Goal: Information Seeking & Learning: Learn about a topic

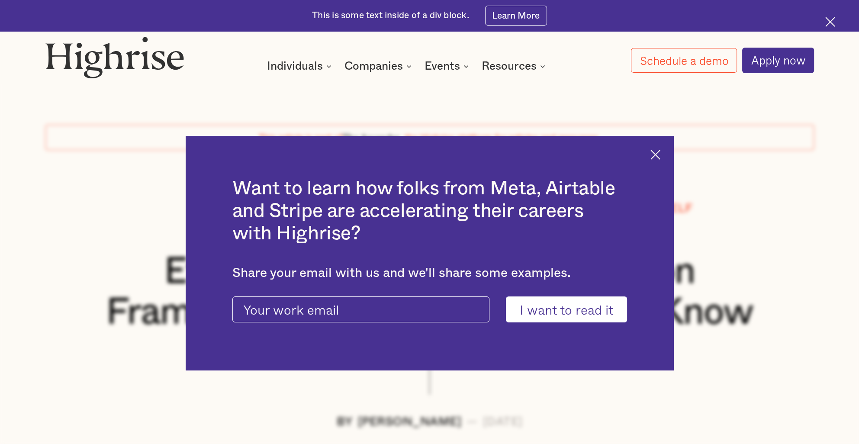
scroll to position [11723, 0]
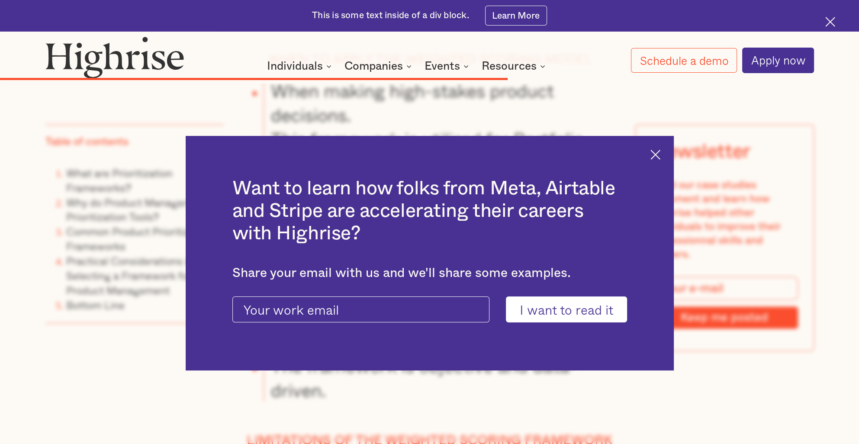
click at [658, 155] on img at bounding box center [655, 155] width 10 height 10
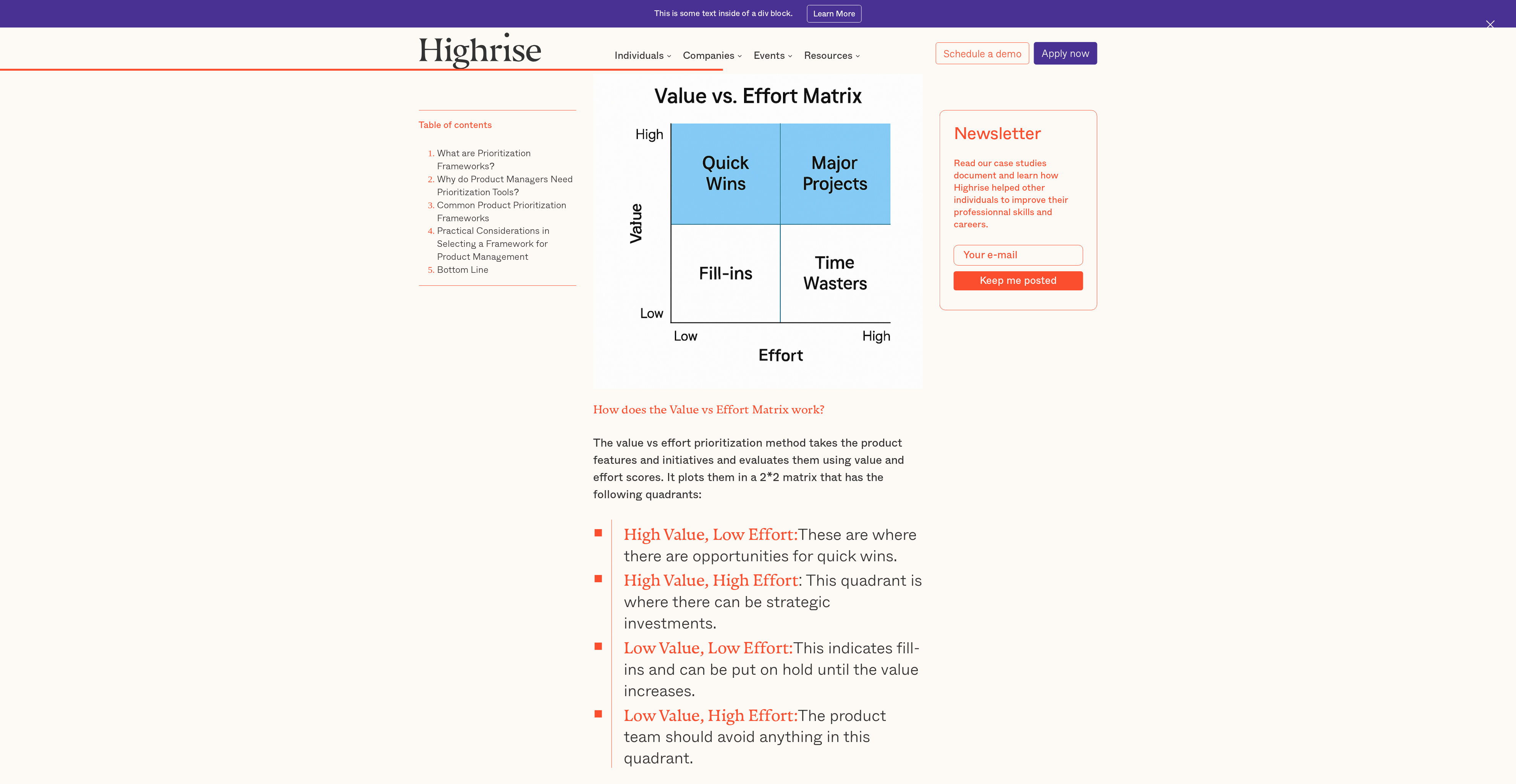
scroll to position [9472, 0]
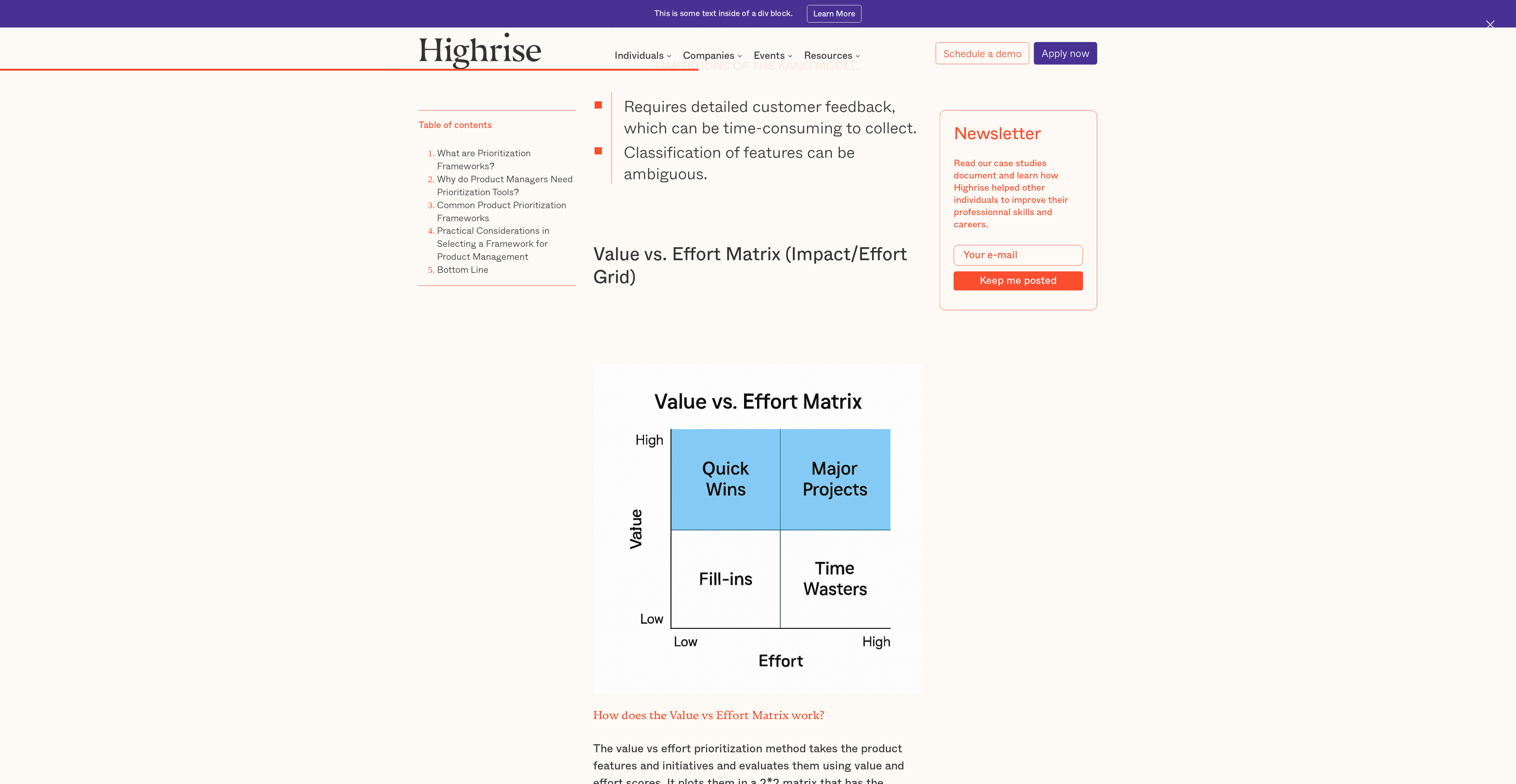
click at [758, 391] on div "Table of contents What are Prioritization Frameworks? Why do Product Managers N…" at bounding box center [758, 797] width 1516 height 19079
click at [758, 391] on div "‍ A common characteristic of modern business is the number of tasks that need t…" at bounding box center [758, 792] width 678 height 18978
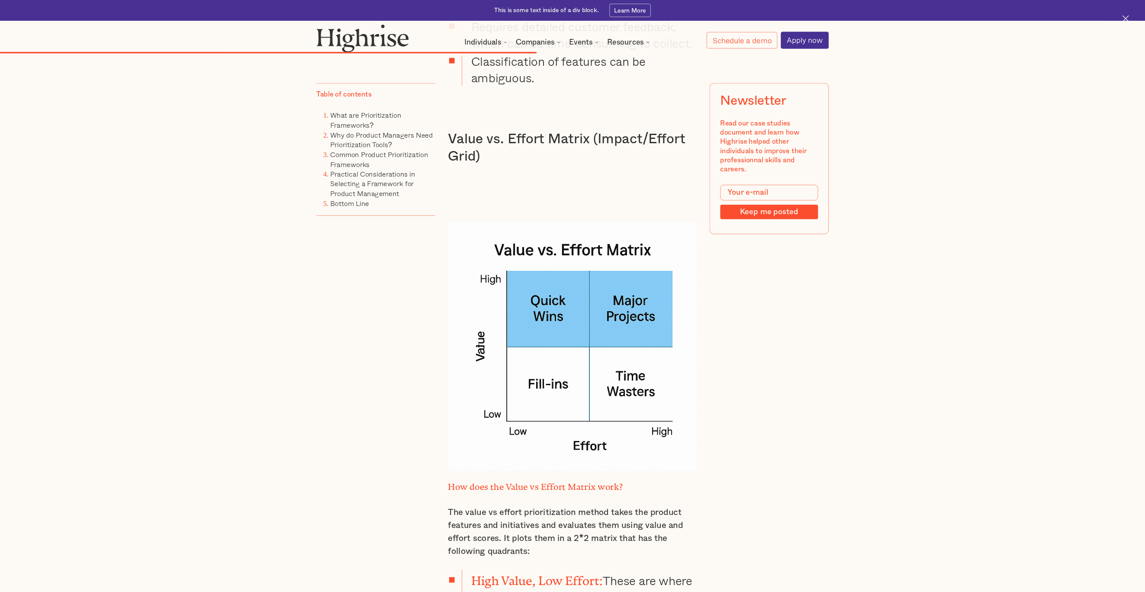
scroll to position [10901, 0]
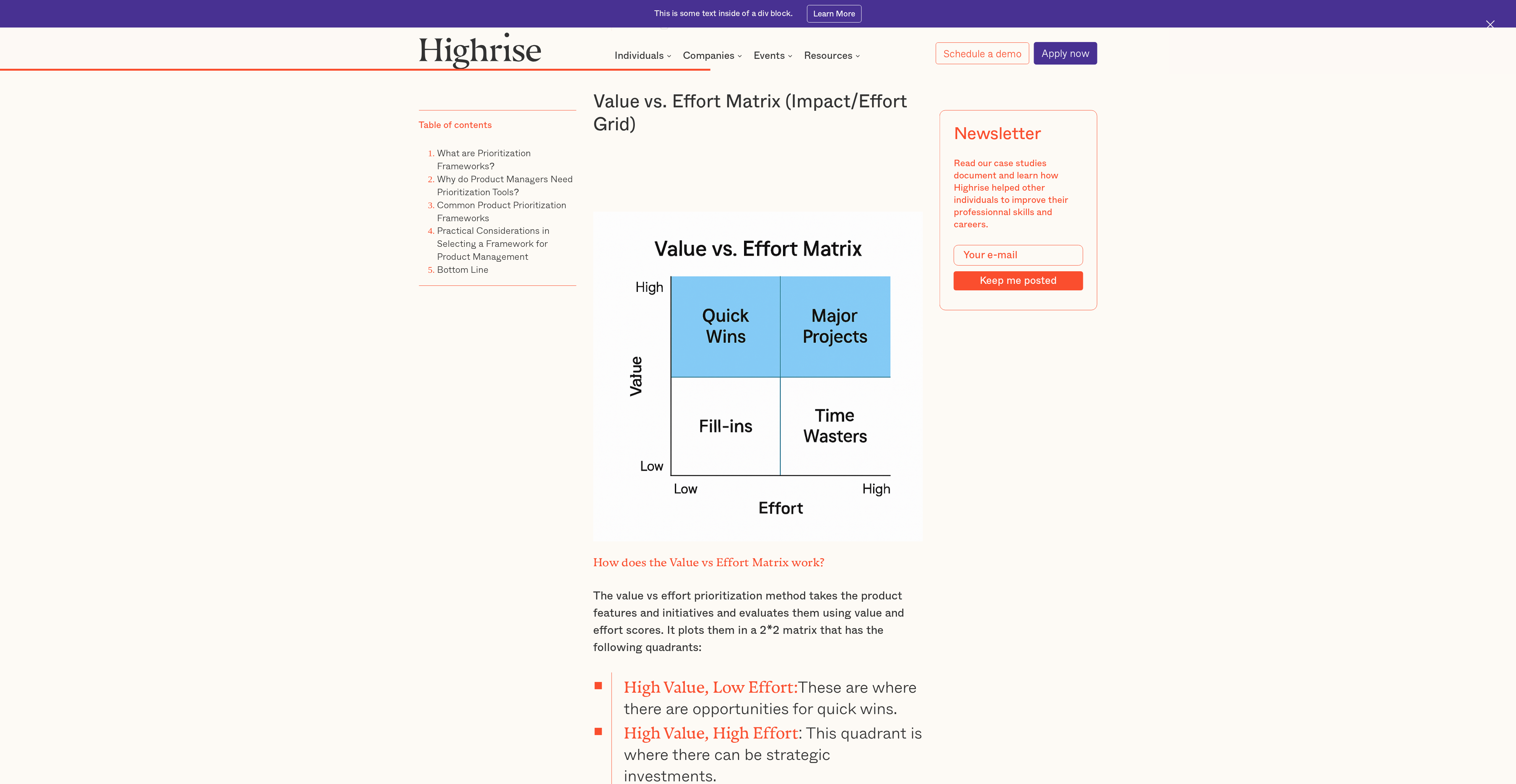
click at [758, 391] on div "Table of contents What are Prioritization Frameworks? Why do Product Managers N…" at bounding box center [758, 645] width 1516 height 19079
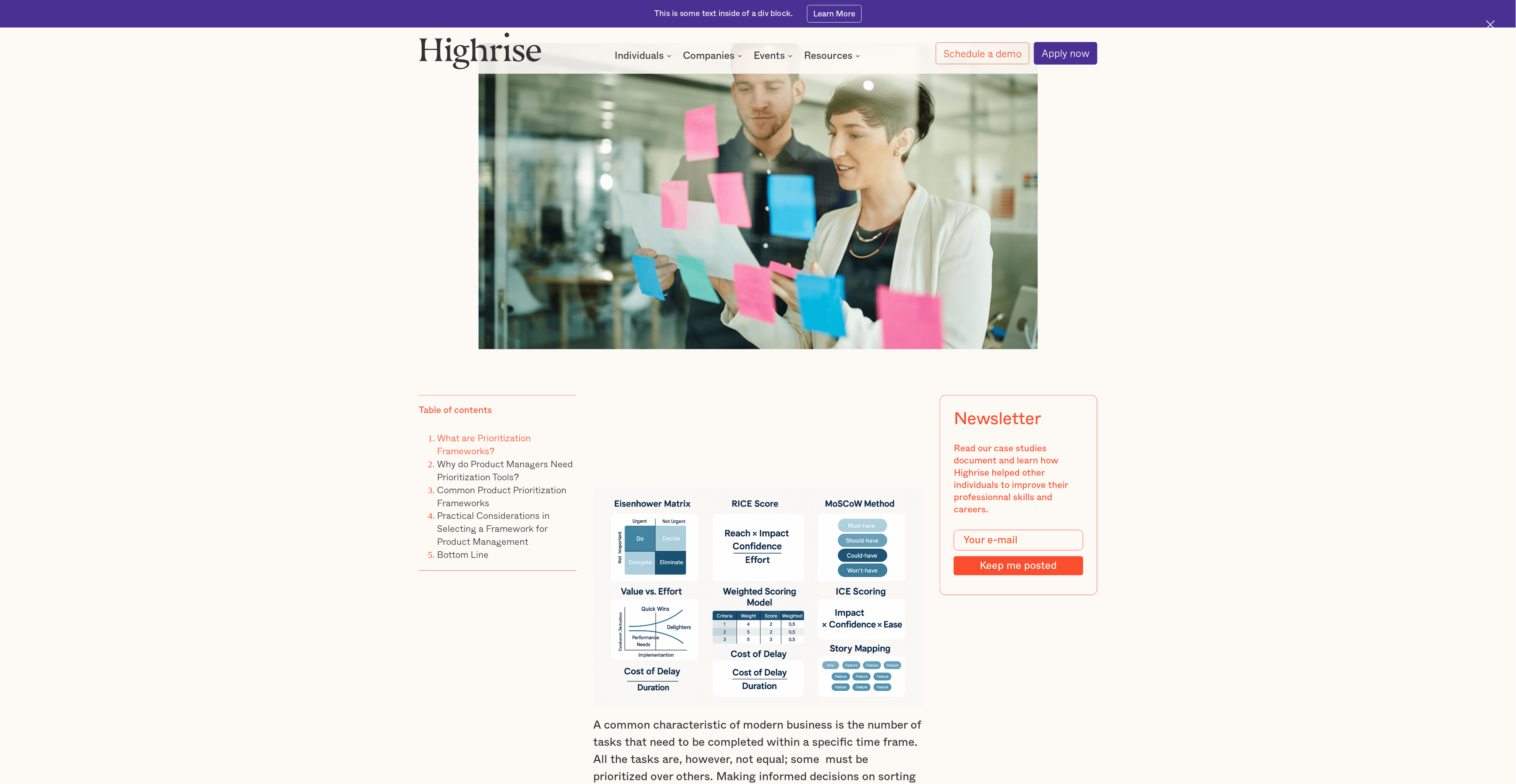
scroll to position [535, 0]
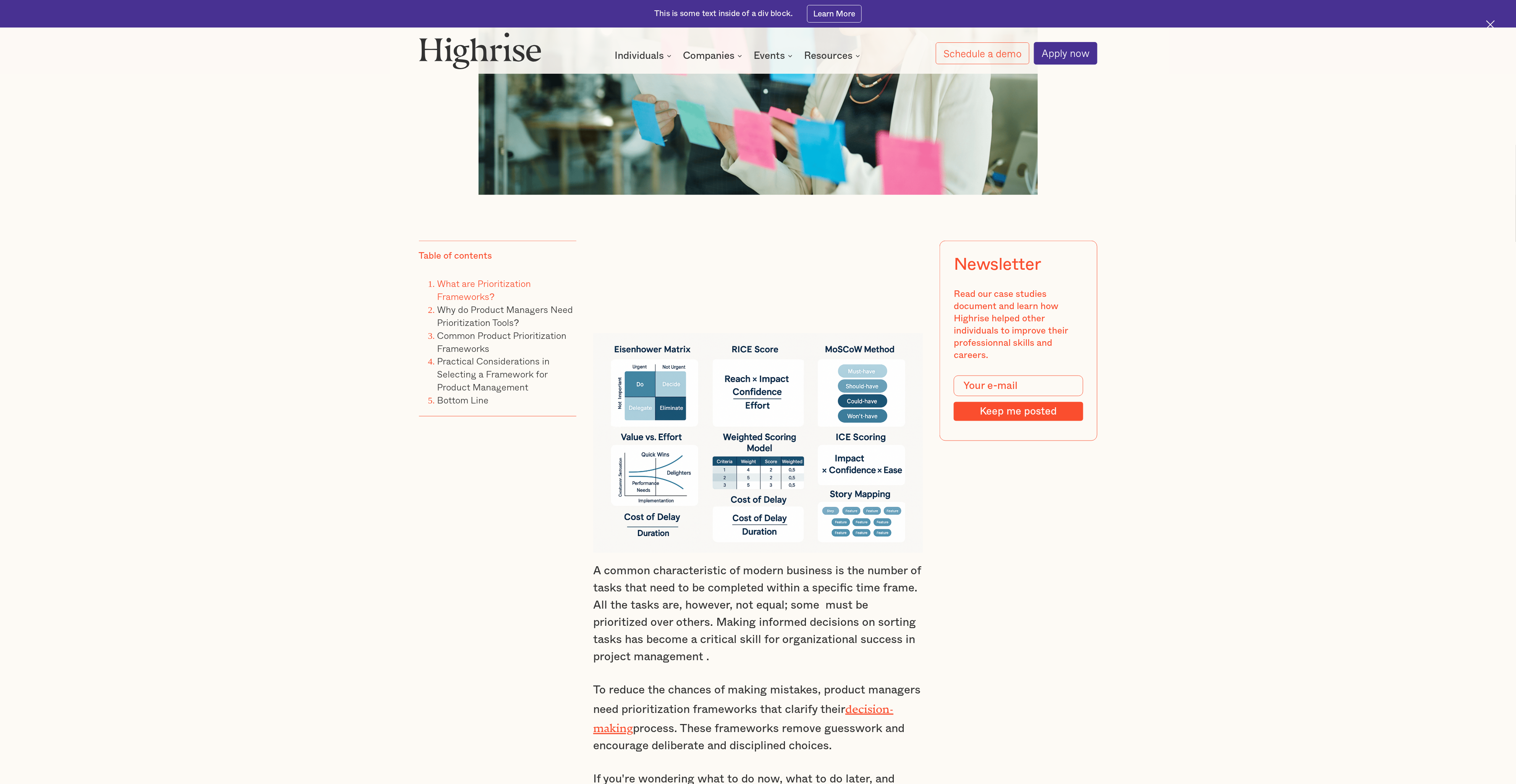
click at [660, 391] on img at bounding box center [758, 442] width 329 height 220
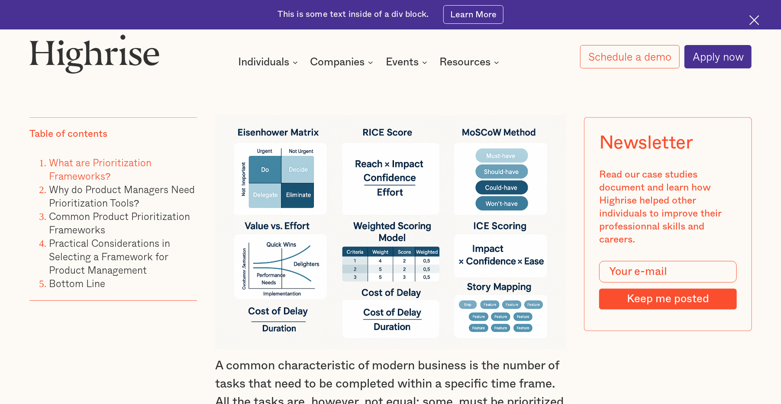
scroll to position [758, 0]
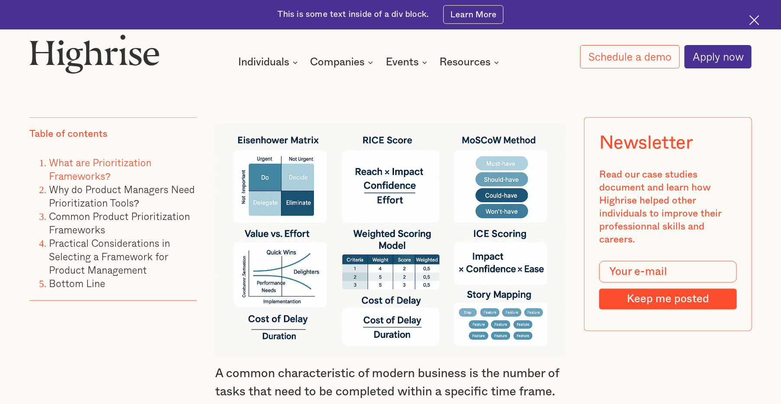
drag, startPoint x: 569, startPoint y: 199, endPoint x: 687, endPoint y: 268, distance: 137.5
click at [258, 101] on div at bounding box center [390, 225] width 350 height 264
drag, startPoint x: 258, startPoint y: 101, endPoint x: 572, endPoint y: 119, distance: 314.6
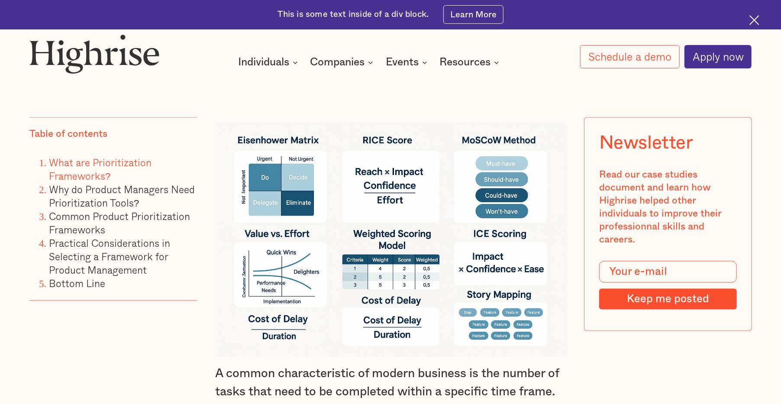
click at [150, 354] on div "Table of contents What are Prioritization Frameworks? Why do Product Managers N…" at bounding box center [113, 239] width 168 height 244
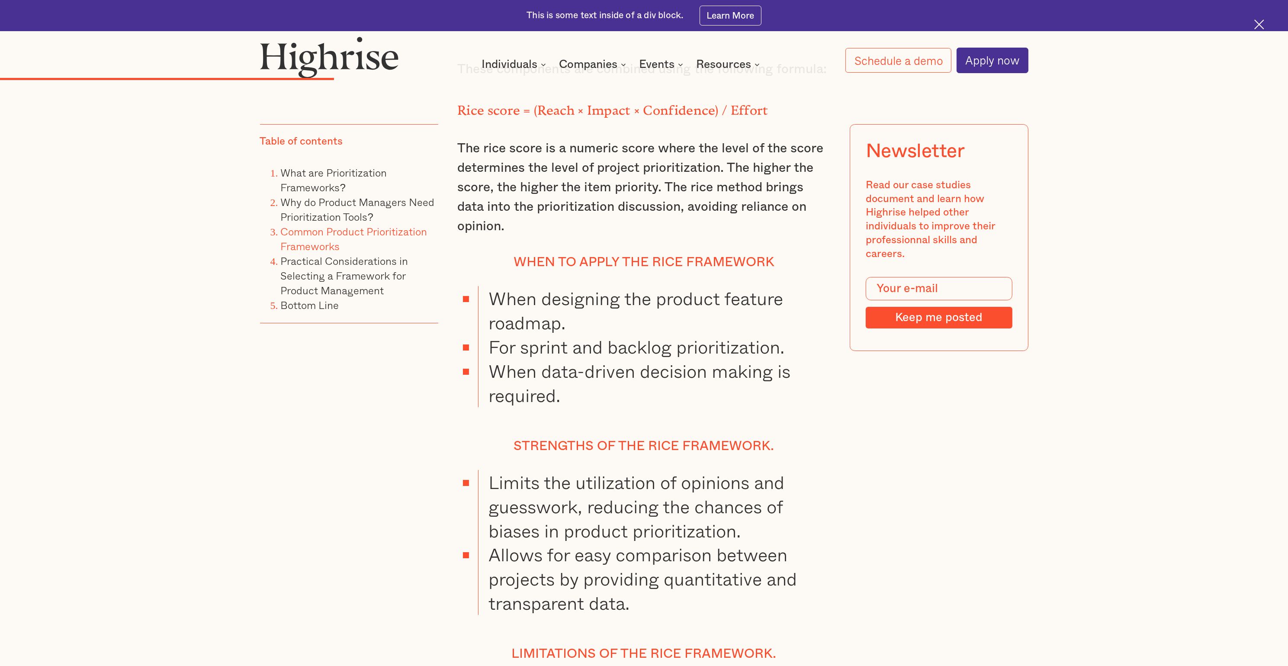
scroll to position [6148, 0]
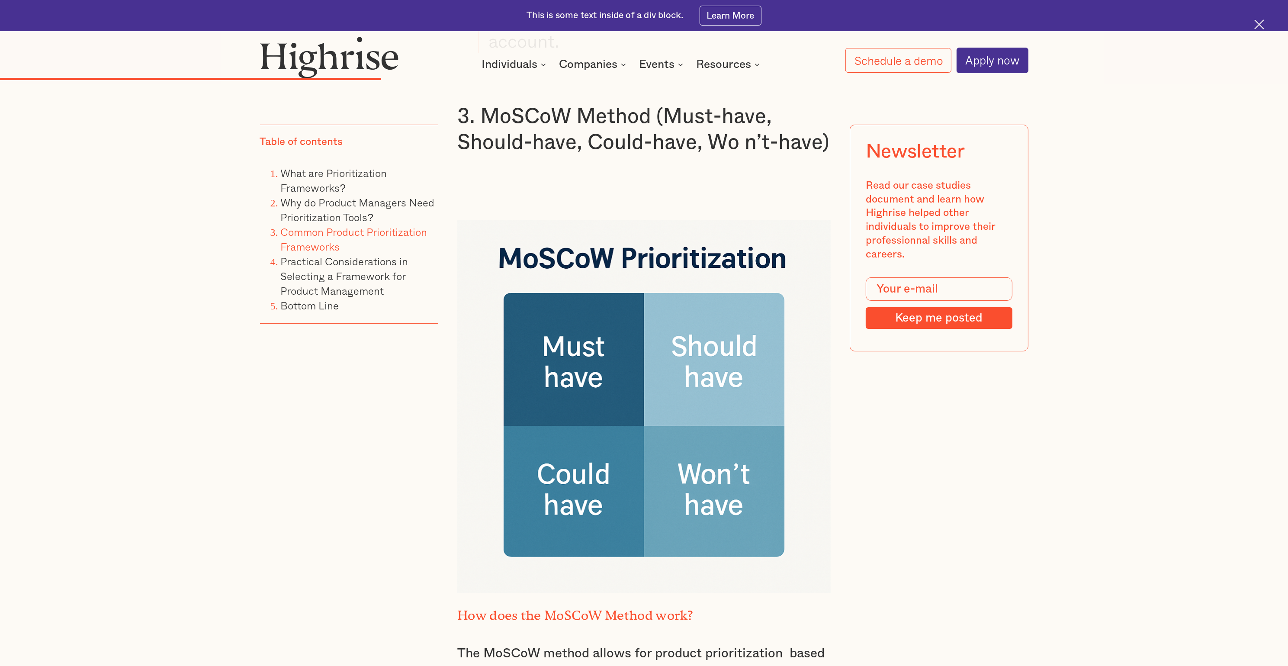
scroll to position [6732, 0]
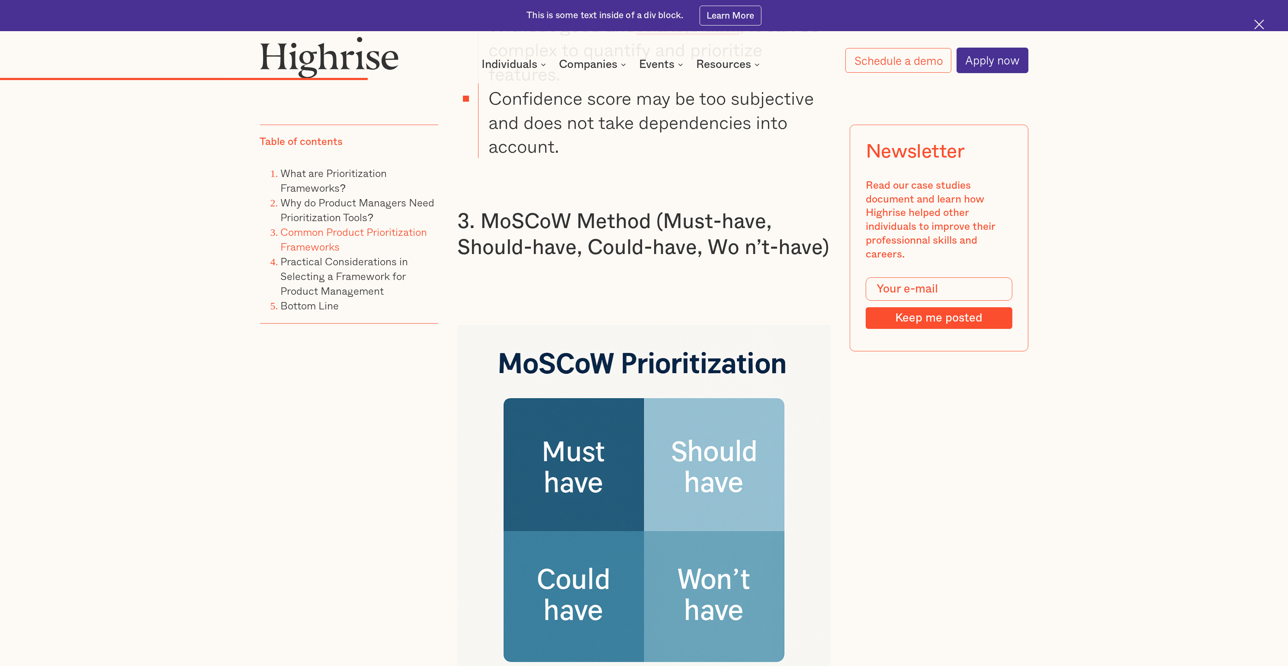
scroll to position [6602, 0]
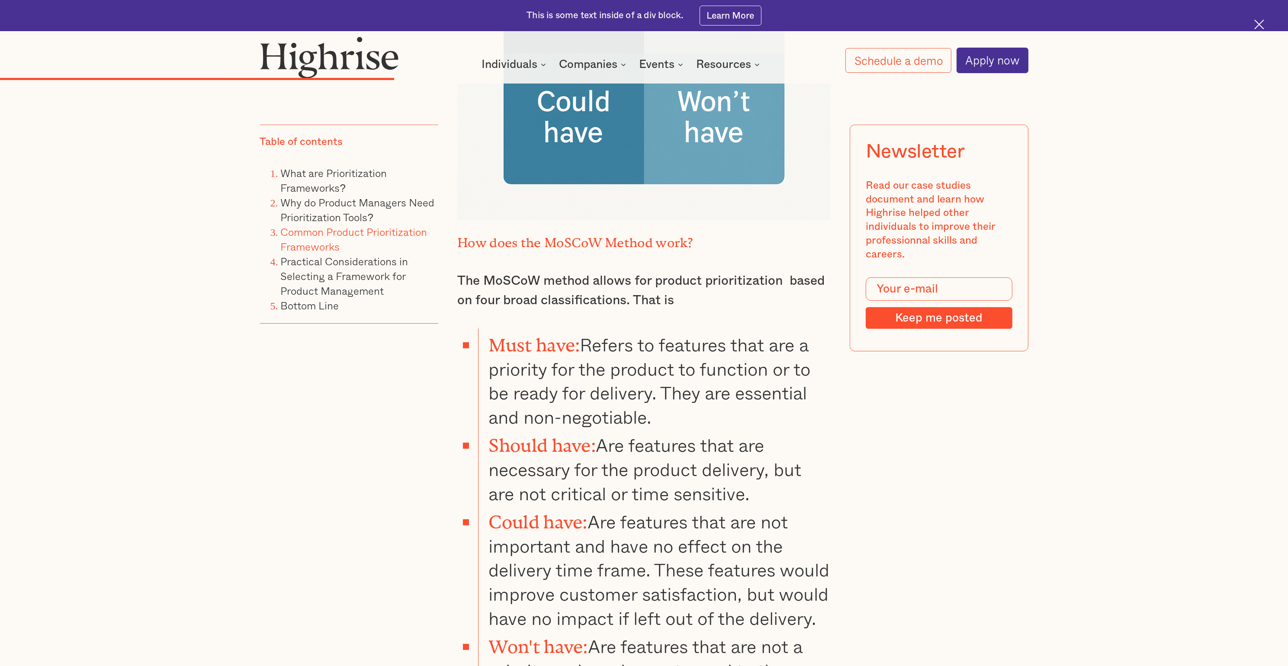
scroll to position [7186, 0]
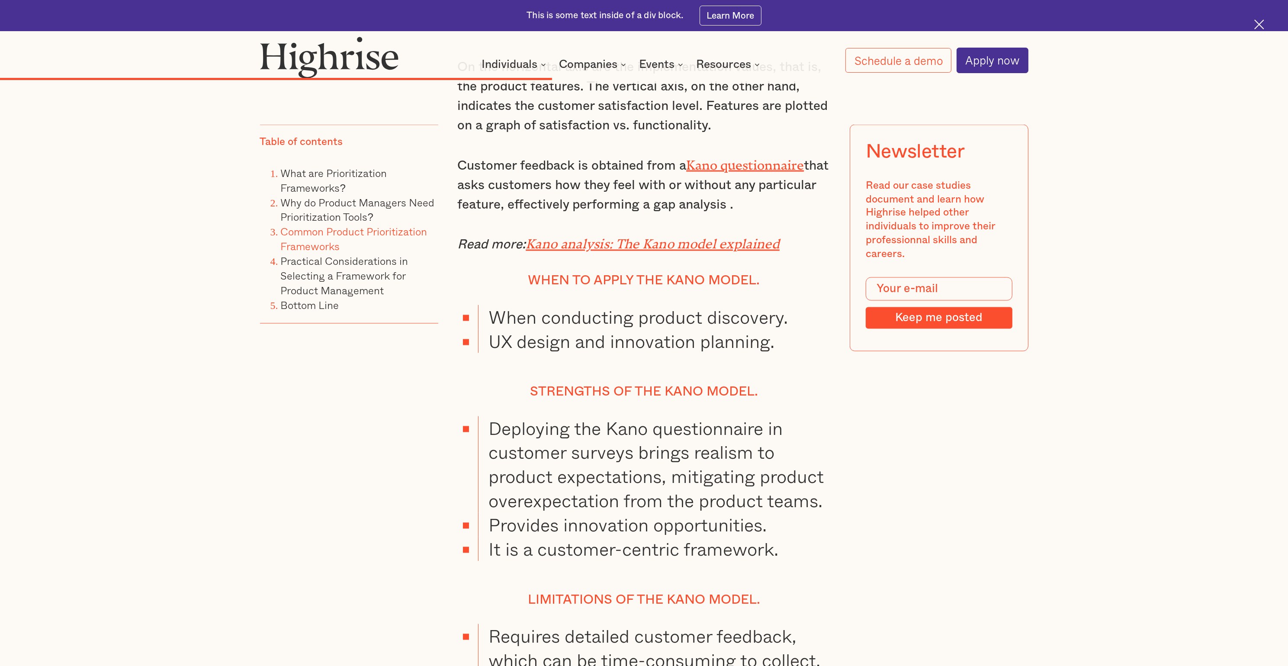
scroll to position [9457, 0]
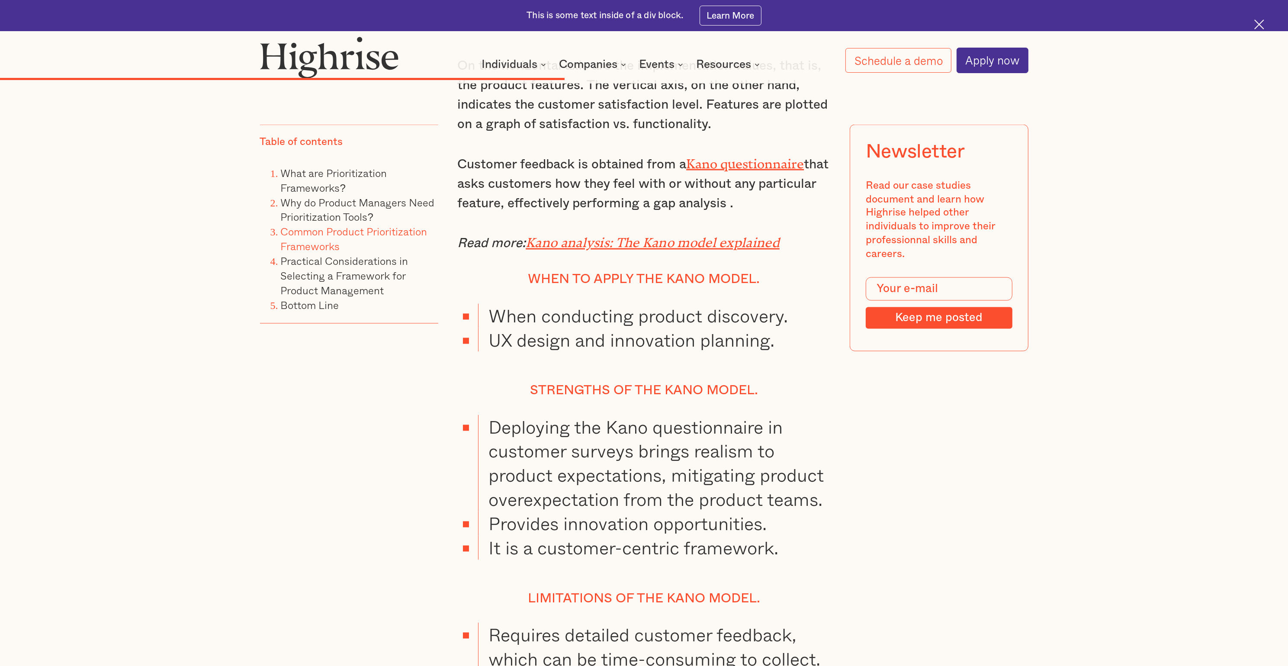
click at [675, 235] on em "Kano analysis: The Kano model explained" at bounding box center [653, 239] width 254 height 9
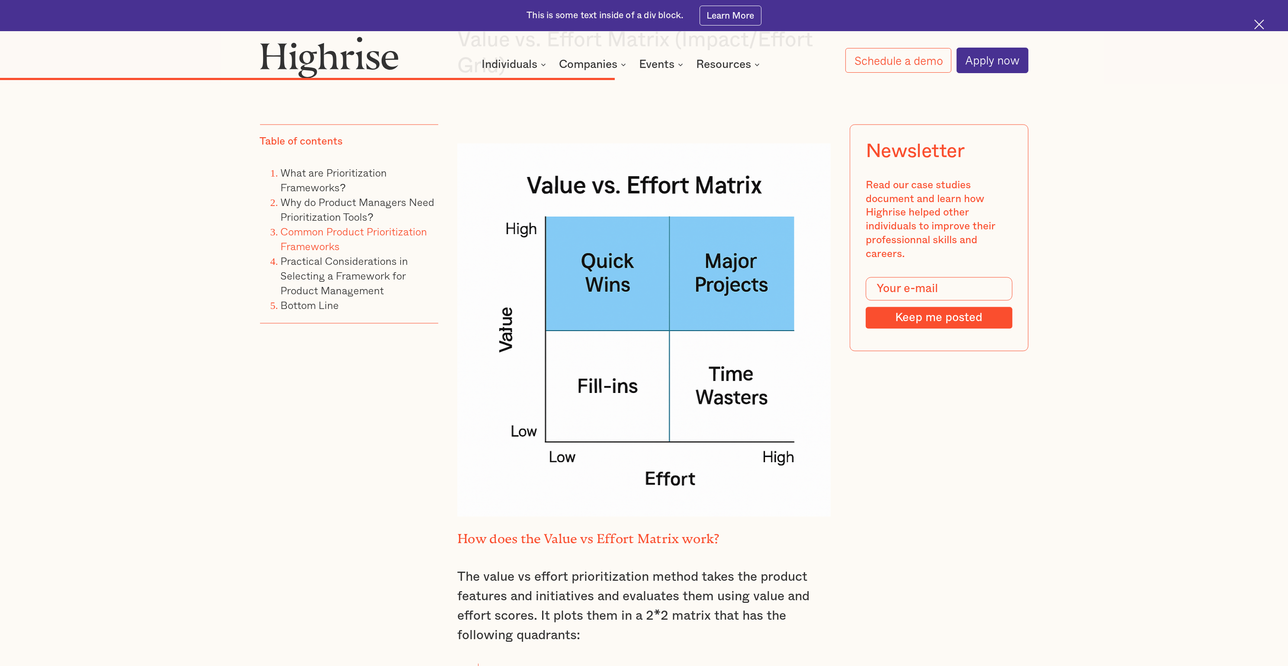
scroll to position [10106, 0]
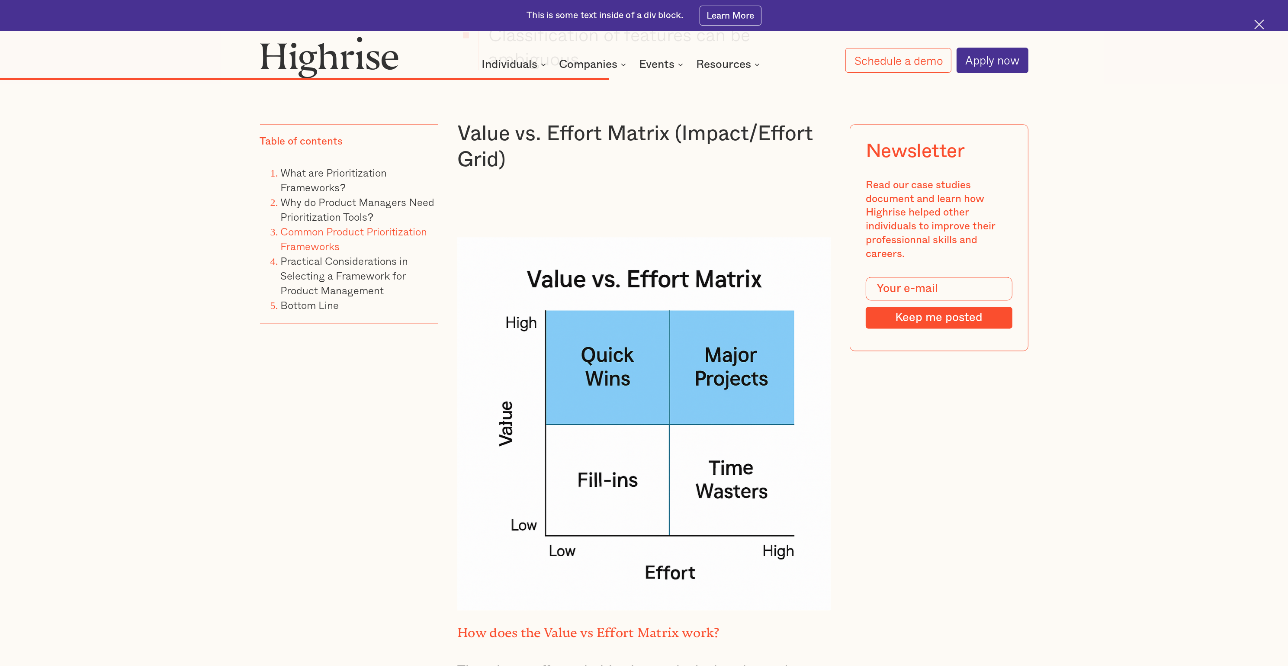
click at [858, 443] on div "‍ A common characteristic of modern business is the number of tasks that need t…" at bounding box center [644, 606] width 768 height 19679
click at [368, 443] on div "‍ A common characteristic of modern business is the number of tasks that need t…" at bounding box center [644, 606] width 768 height 19679
click at [858, 443] on div "‍ A common characteristic of modern business is the number of tasks that need t…" at bounding box center [644, 606] width 768 height 19679
click at [199, 443] on div "Table of contents What are Prioritization Frameworks? Why do Product Managers N…" at bounding box center [644, 611] width 1288 height 19793
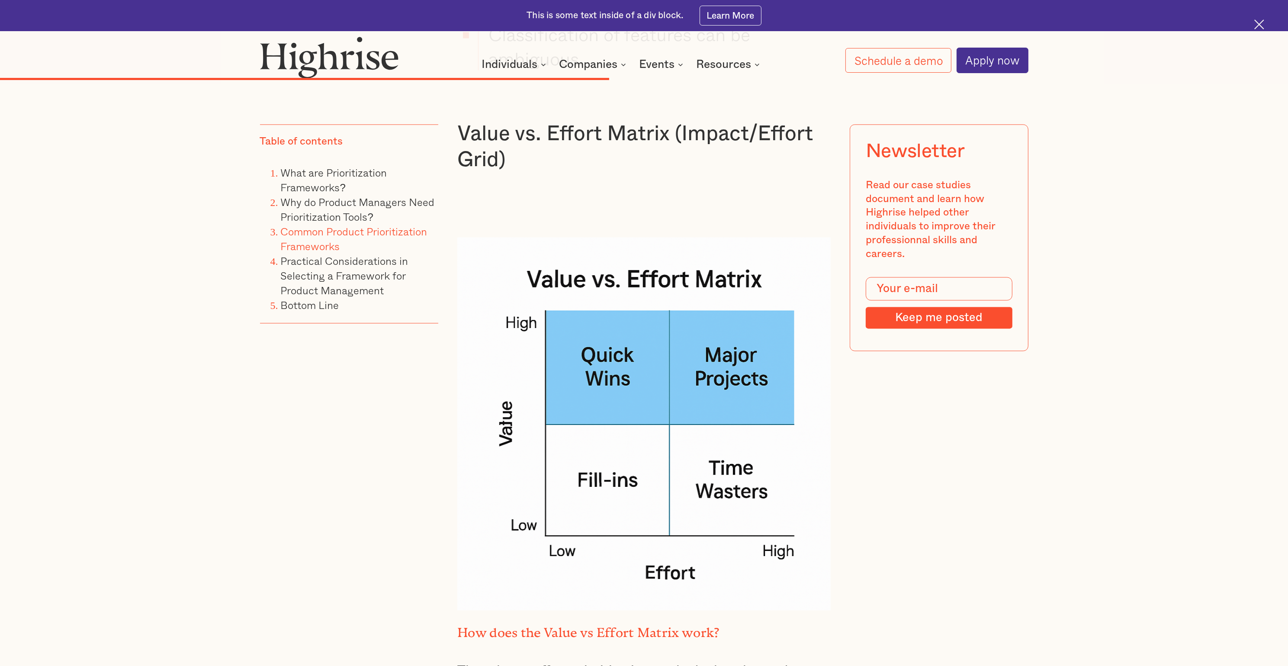
click at [858, 443] on div "‍ A common characteristic of modern business is the number of tasks that need t…" at bounding box center [644, 606] width 768 height 19679
click at [858, 443] on div "Table of contents What are Prioritization Frameworks? Why do Product Managers N…" at bounding box center [644, 606] width 831 height 19679
click at [858, 443] on div "‍ A common characteristic of modern business is the number of tasks that need t…" at bounding box center [644, 606] width 768 height 19679
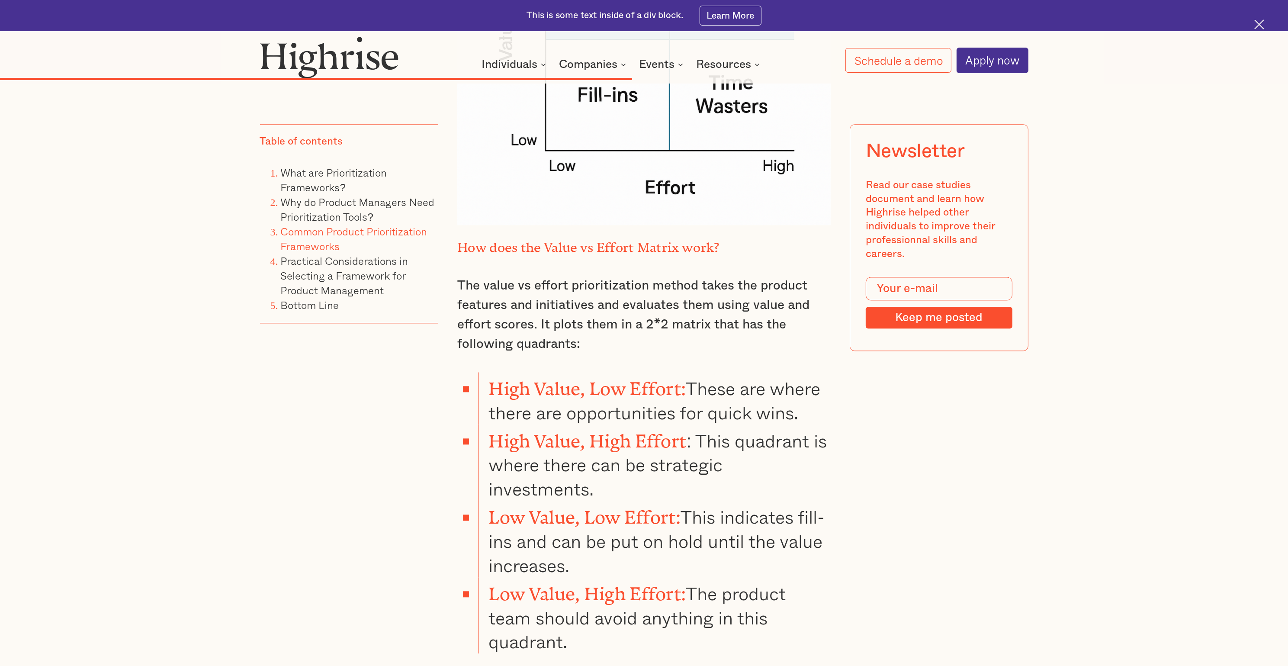
scroll to position [10496, 0]
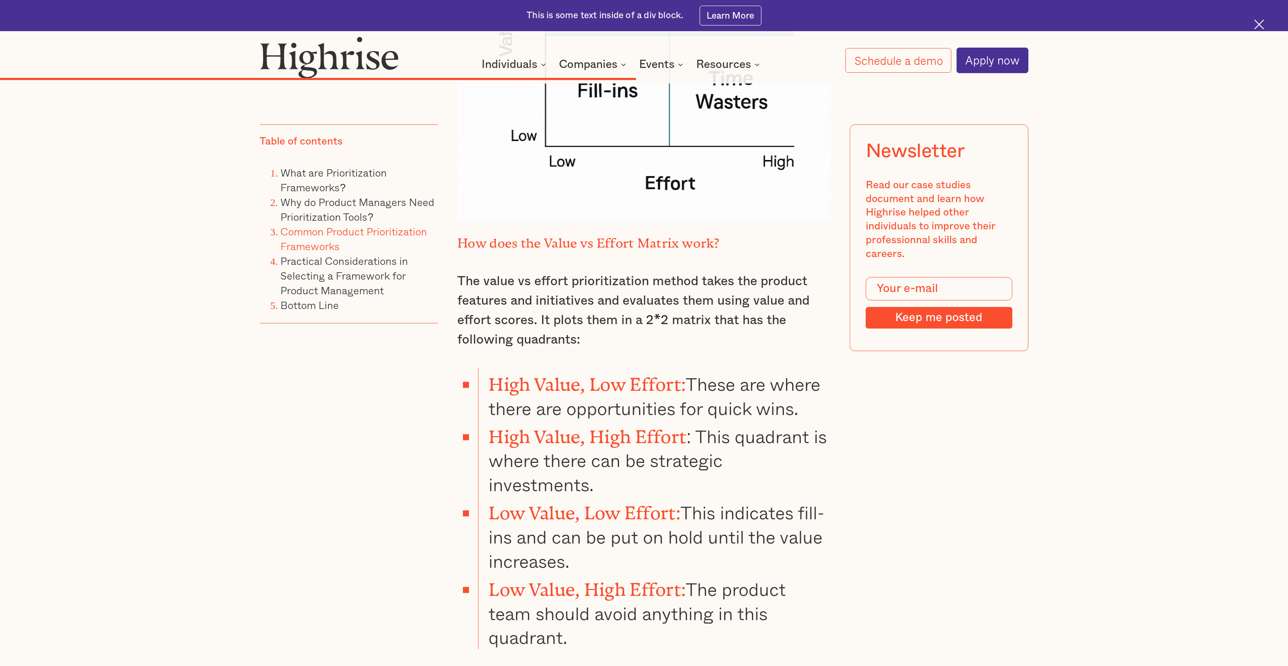
click at [858, 443] on div "‍ A common characteristic of modern business is the number of tasks that need t…" at bounding box center [644, 216] width 768 height 19679
drag, startPoint x: 892, startPoint y: 433, endPoint x: 902, endPoint y: 542, distance: 109.9
click at [858, 433] on div "‍ A common characteristic of modern business is the number of tasks that need t…" at bounding box center [644, 216] width 768 height 19679
click at [858, 443] on div "‍ A common characteristic of modern business is the number of tasks that need t…" at bounding box center [644, 216] width 768 height 19679
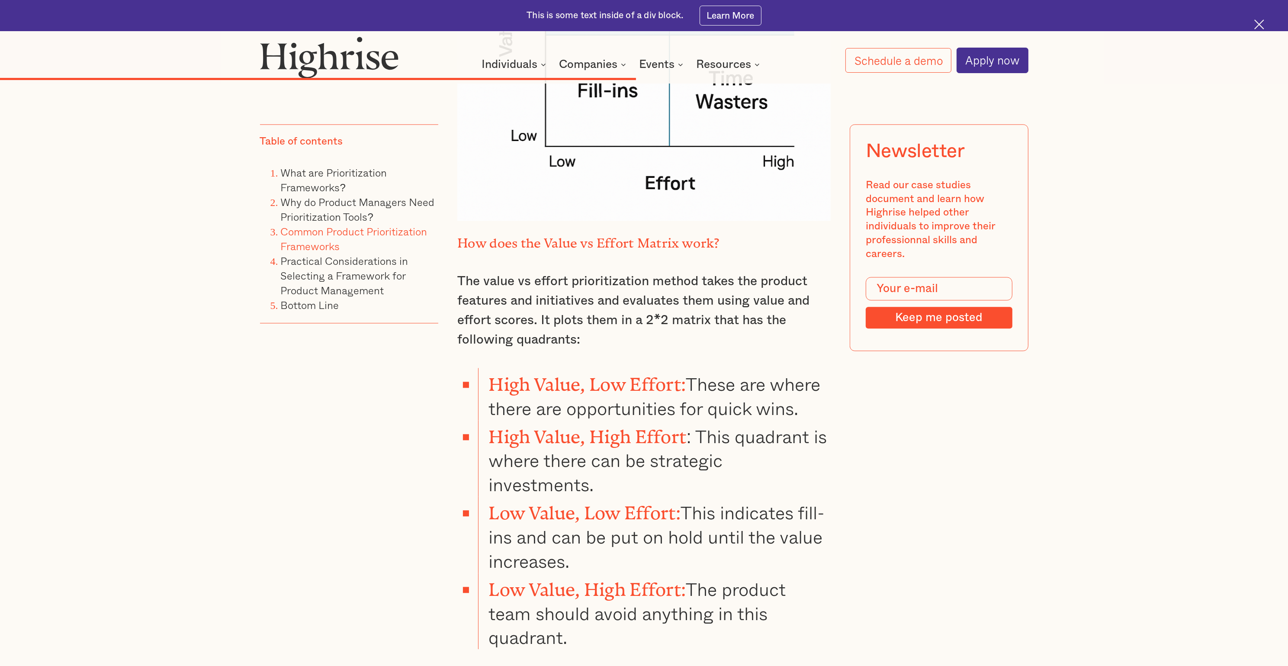
click at [848, 443] on div "‍ A common characteristic of modern business is the number of tasks that need t…" at bounding box center [644, 216] width 768 height 19679
drag, startPoint x: 848, startPoint y: 610, endPoint x: 848, endPoint y: 627, distance: 17.8
click at [848, 443] on div "‍ A common characteristic of modern business is the number of tasks that need t…" at bounding box center [644, 216] width 768 height 19679
drag, startPoint x: 848, startPoint y: 627, endPoint x: 873, endPoint y: 421, distance: 207.5
click at [858, 421] on div "‍ A common characteristic of modern business is the number of tasks that need t…" at bounding box center [644, 216] width 768 height 19679
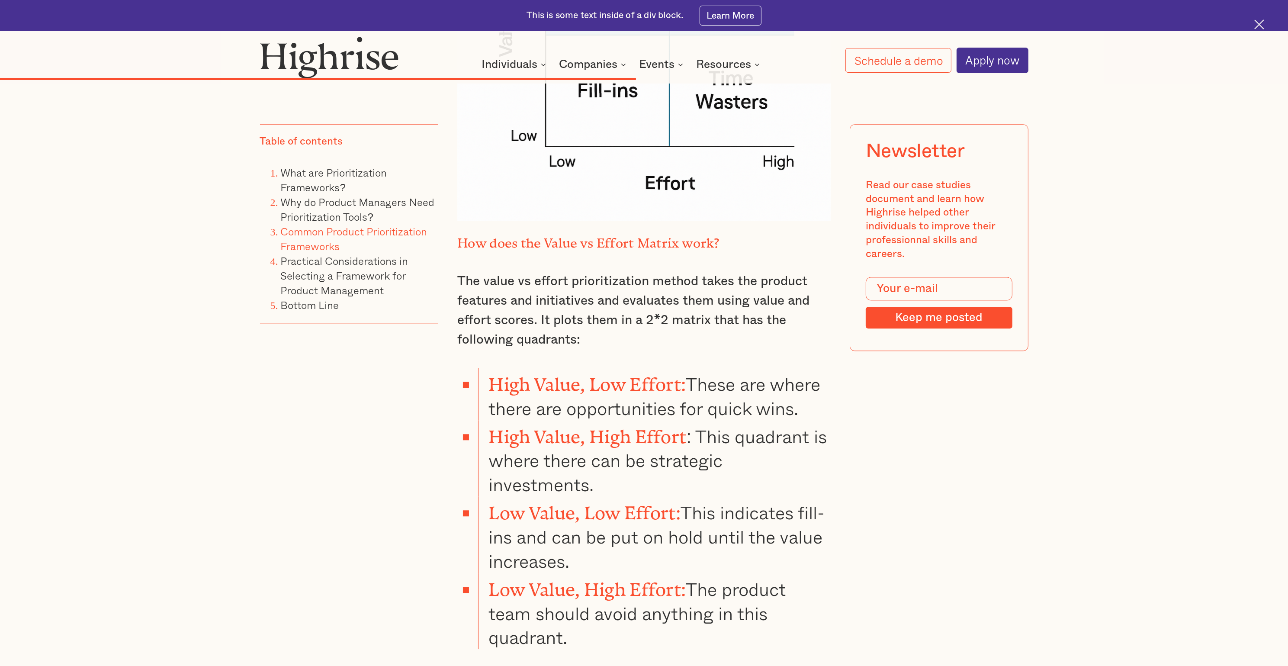
click at [858, 407] on div "Table of contents What are Prioritization Frameworks? Why do Product Managers N…" at bounding box center [644, 216] width 831 height 19679
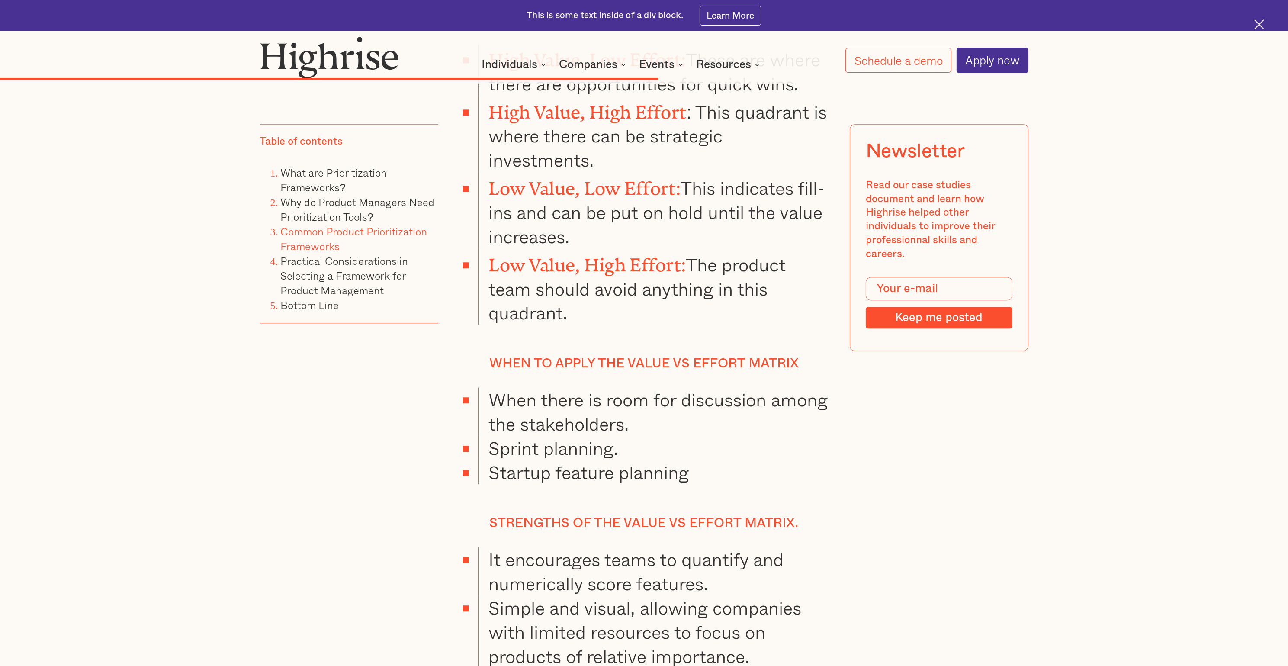
drag, startPoint x: 939, startPoint y: 530, endPoint x: 931, endPoint y: 543, distance: 15.7
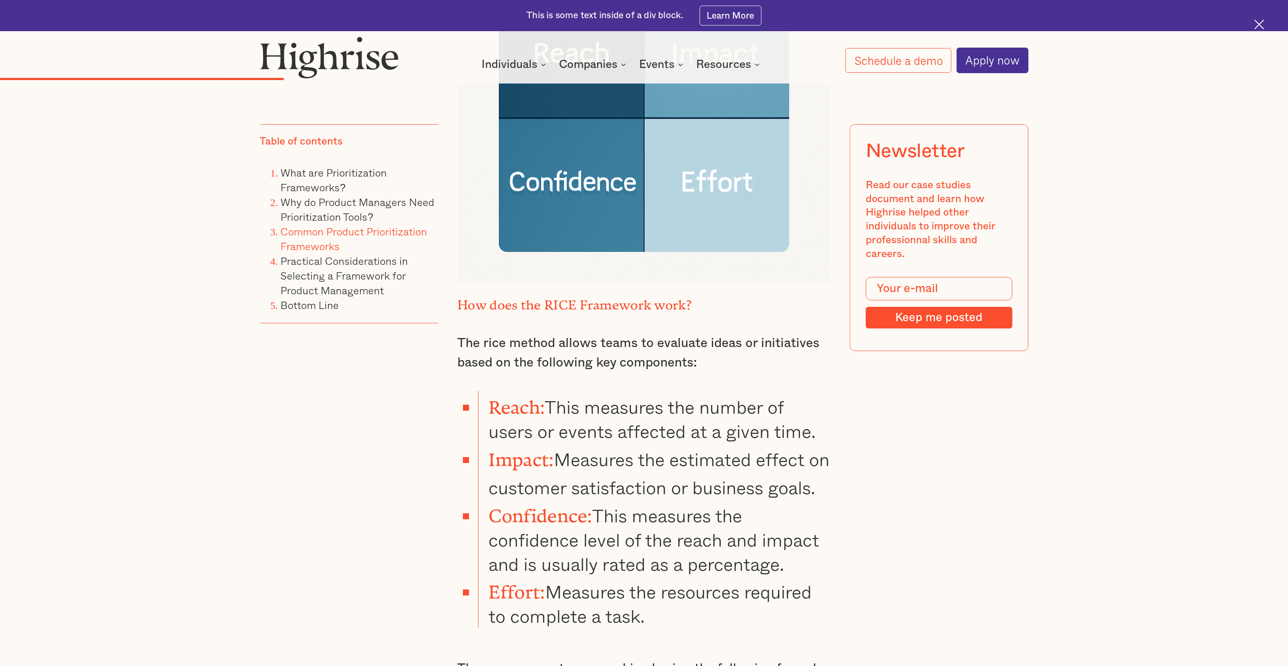
scroll to position [5404, 0]
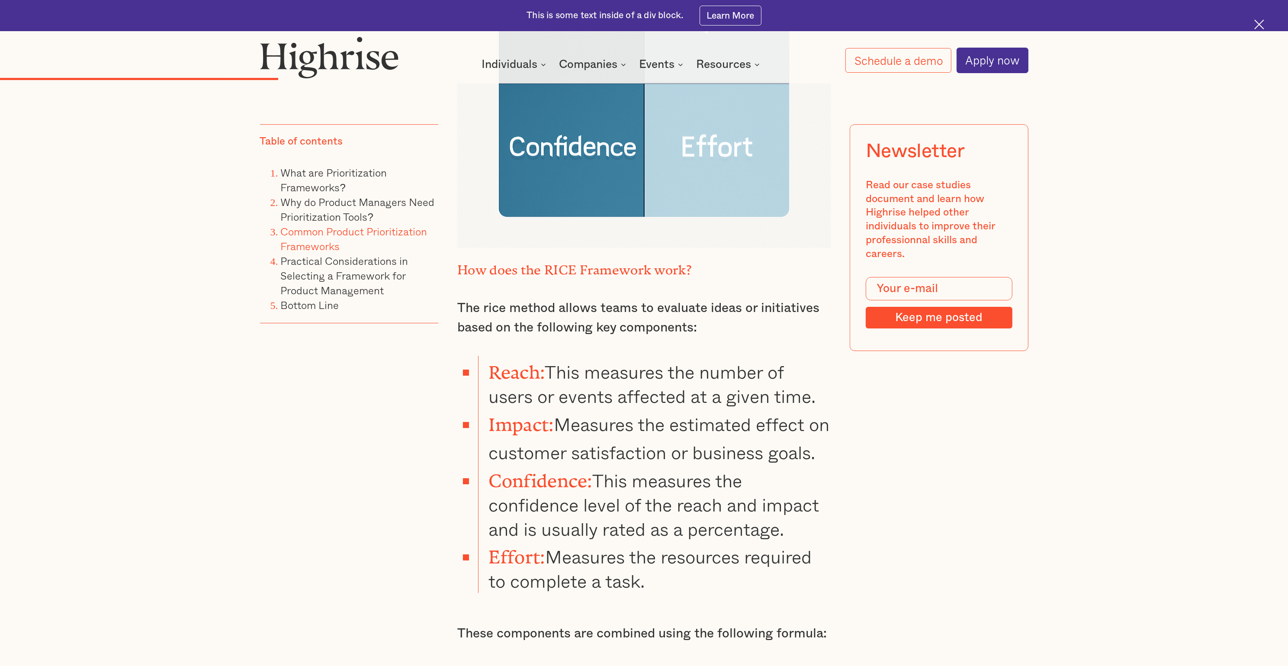
drag, startPoint x: 1184, startPoint y: 379, endPoint x: 1179, endPoint y: 359, distance: 21.4
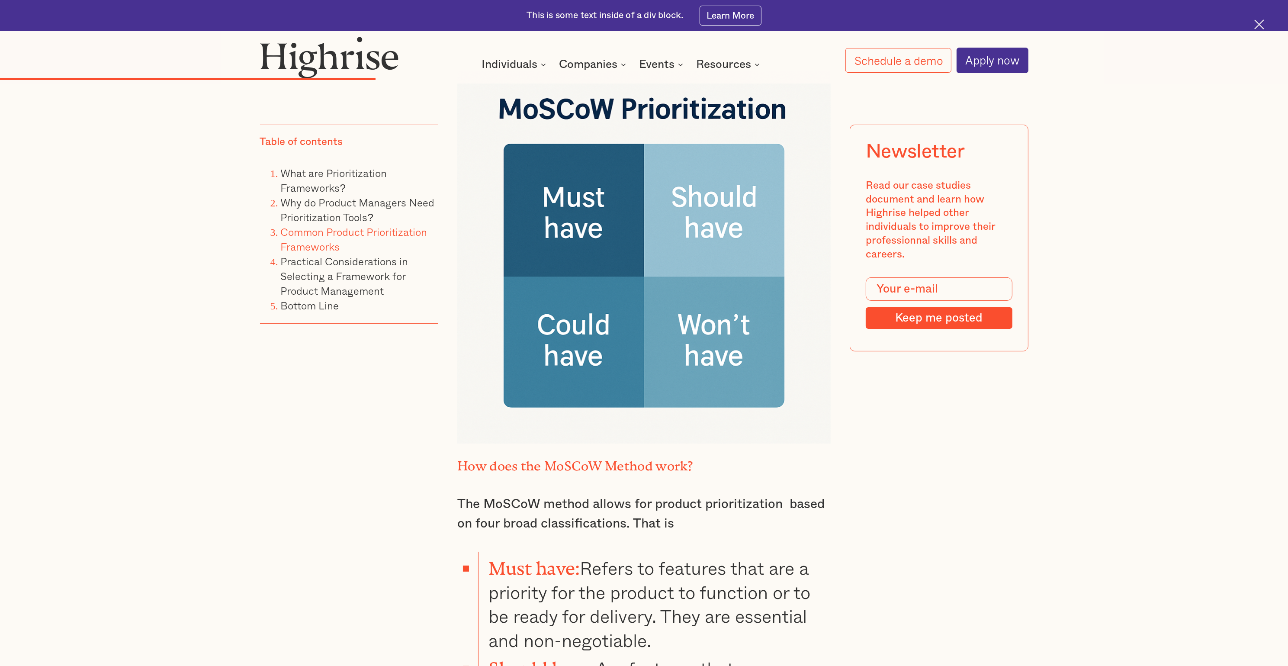
scroll to position [7027, 0]
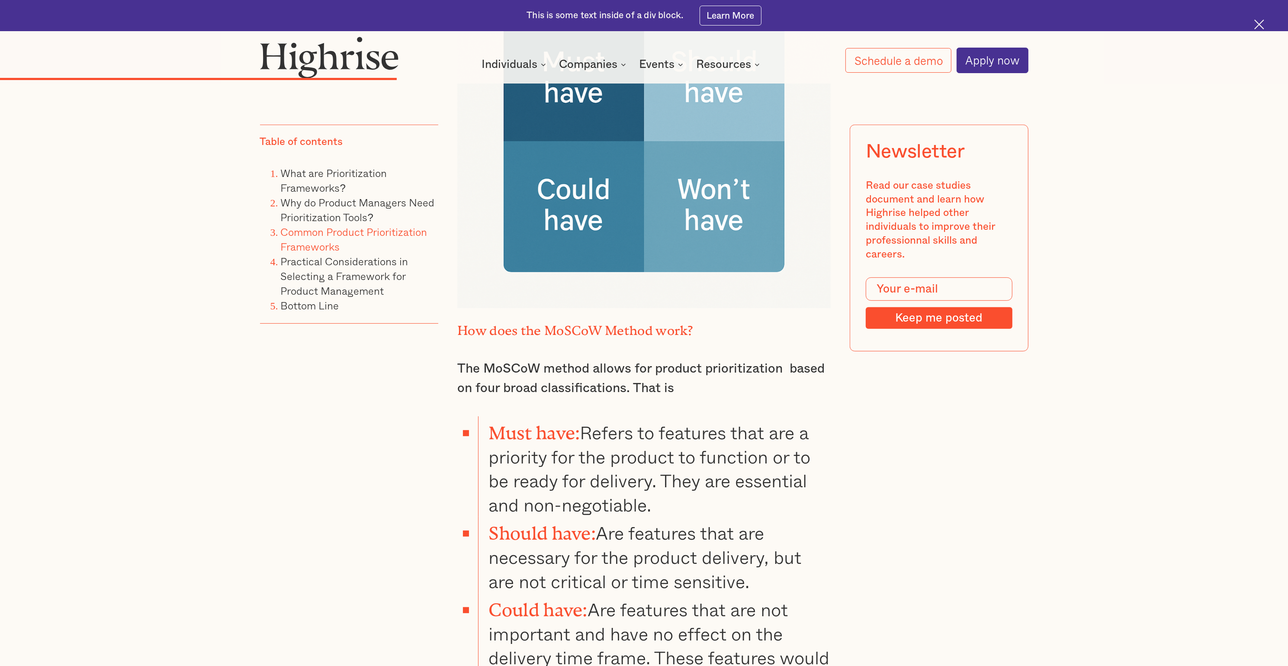
drag, startPoint x: 1022, startPoint y: 446, endPoint x: 1027, endPoint y: 449, distance: 4.8
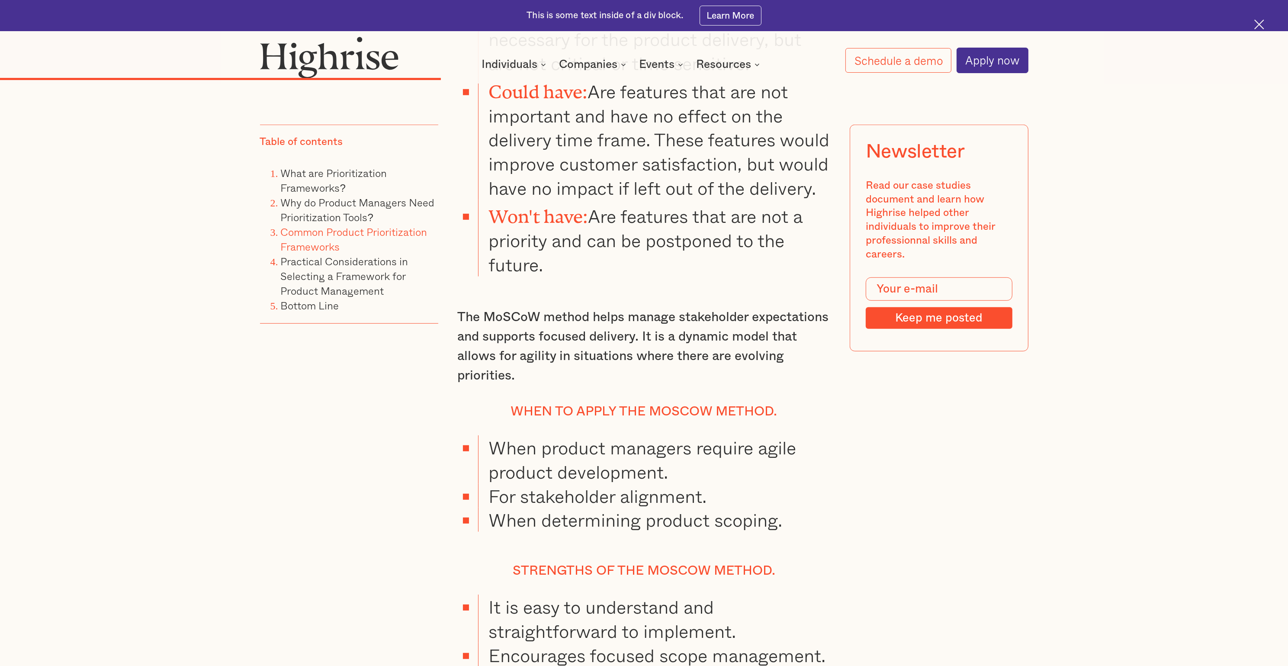
scroll to position [7676, 0]
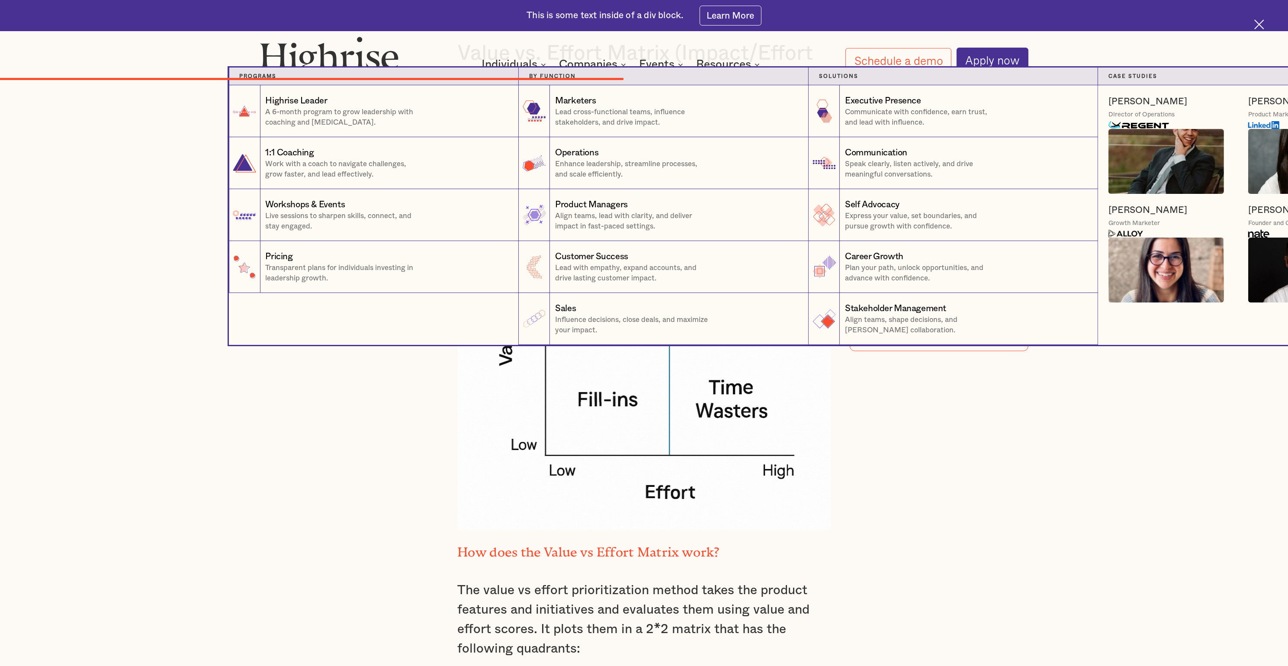
scroll to position [10336, 0]
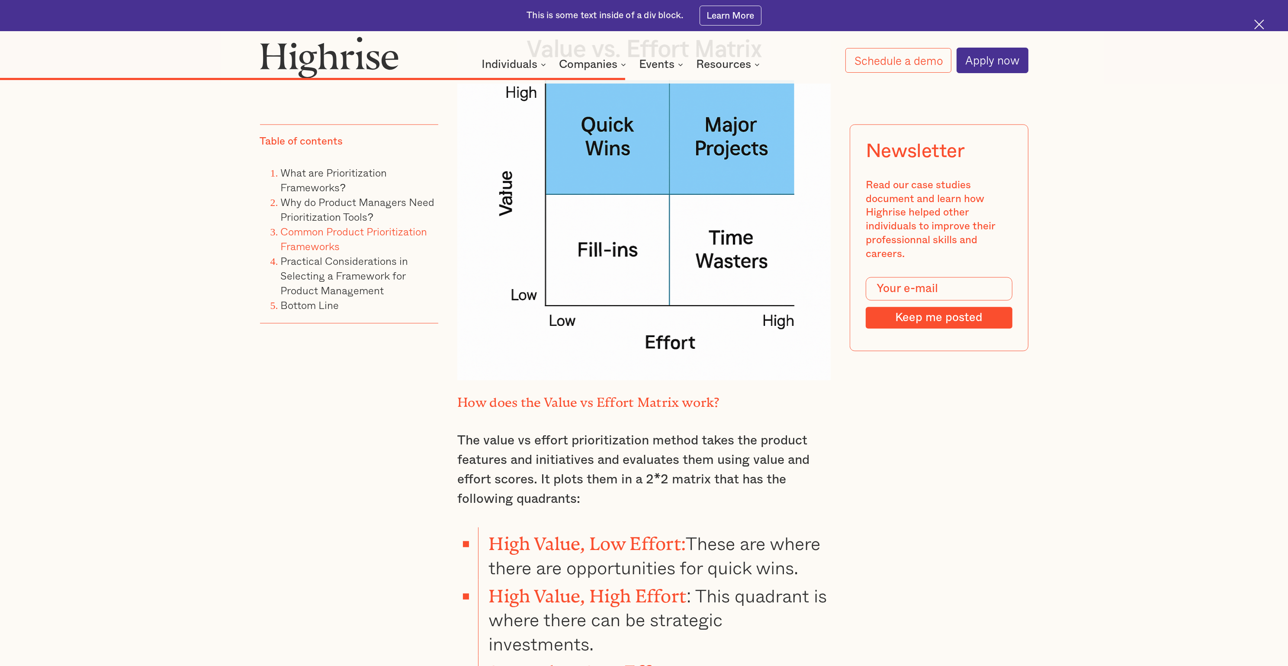
click at [858, 364] on div "‍ A common characteristic of modern business is the number of tasks that need t…" at bounding box center [644, 376] width 768 height 19679
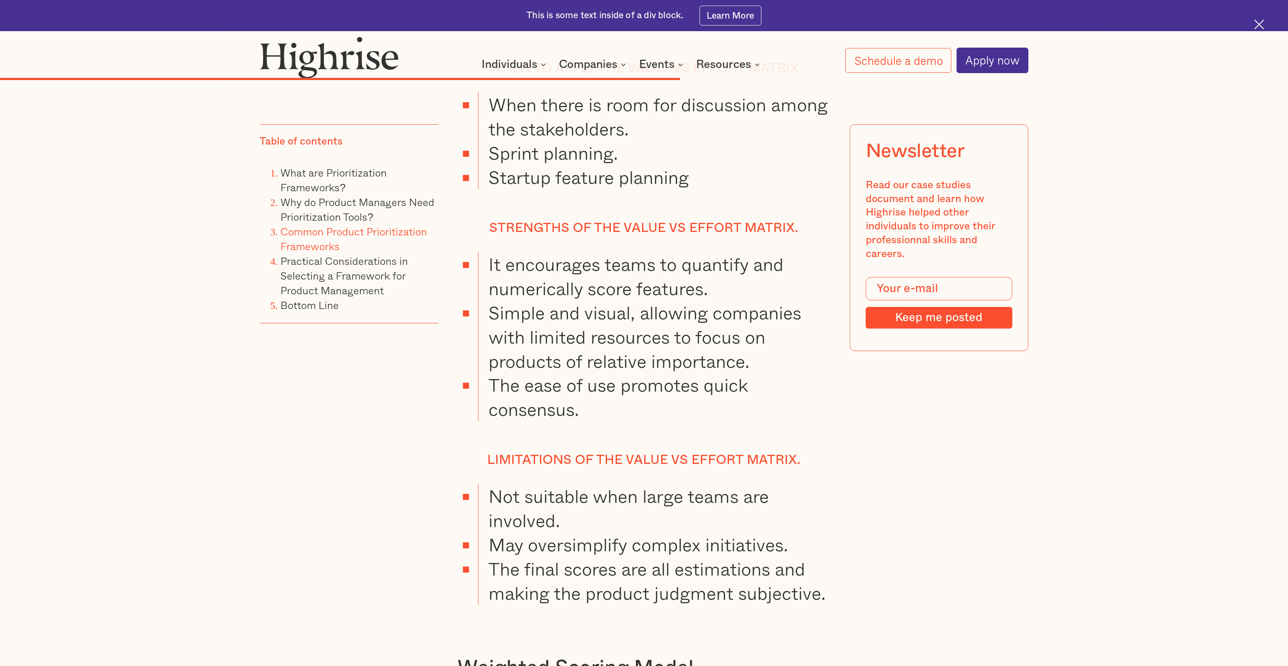
scroll to position [11570, 0]
